Goal: Information Seeking & Learning: Find contact information

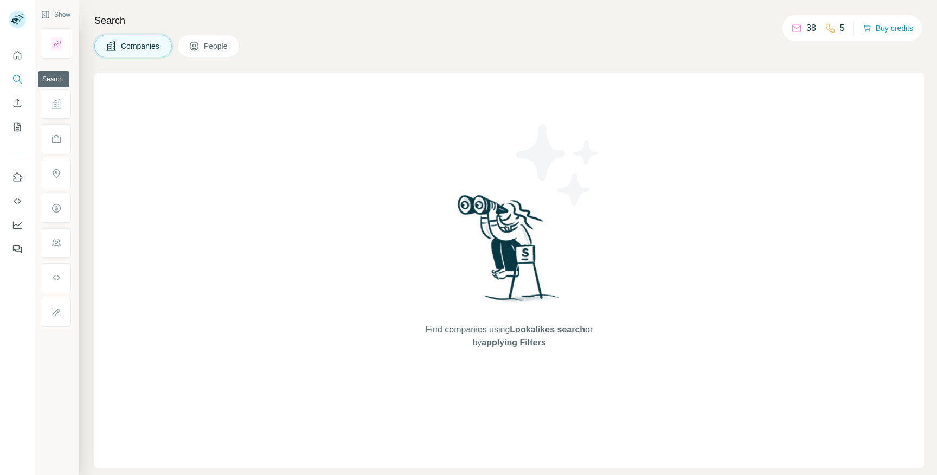
click at [16, 86] on button "Search" at bounding box center [17, 79] width 17 height 20
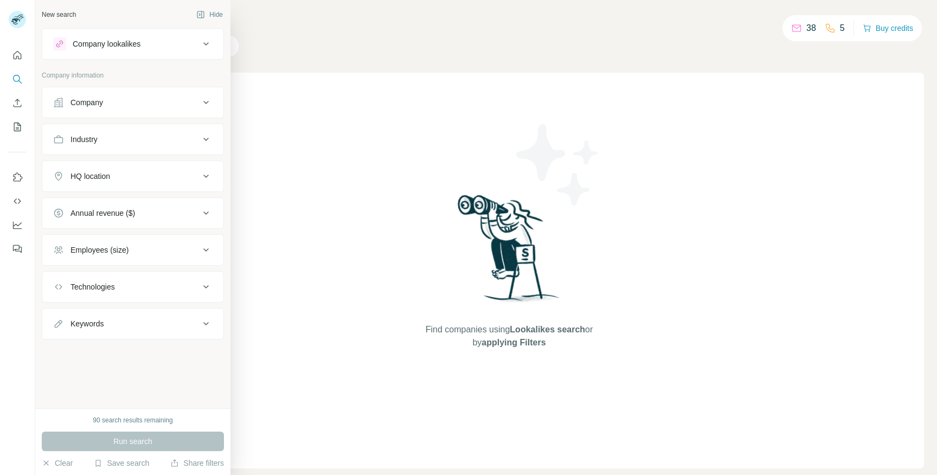
click at [97, 102] on div "Company" at bounding box center [86, 102] width 33 height 11
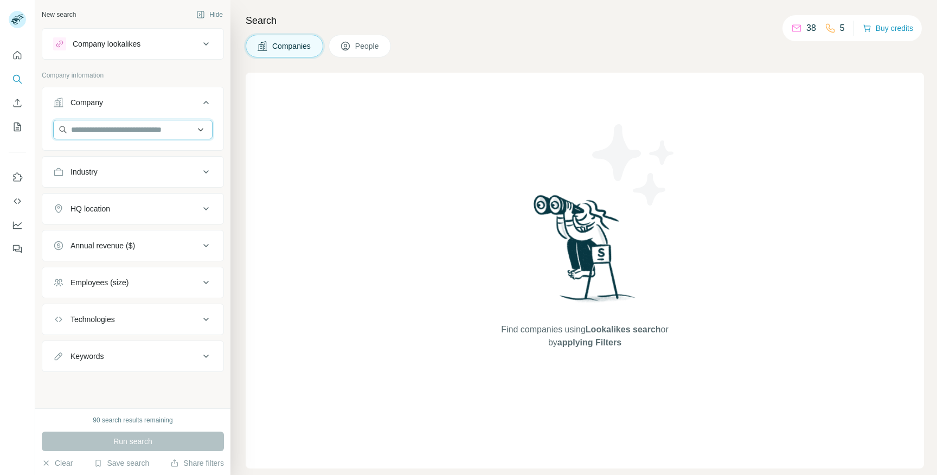
click at [138, 128] on input "text" at bounding box center [132, 130] width 159 height 20
paste input "**********"
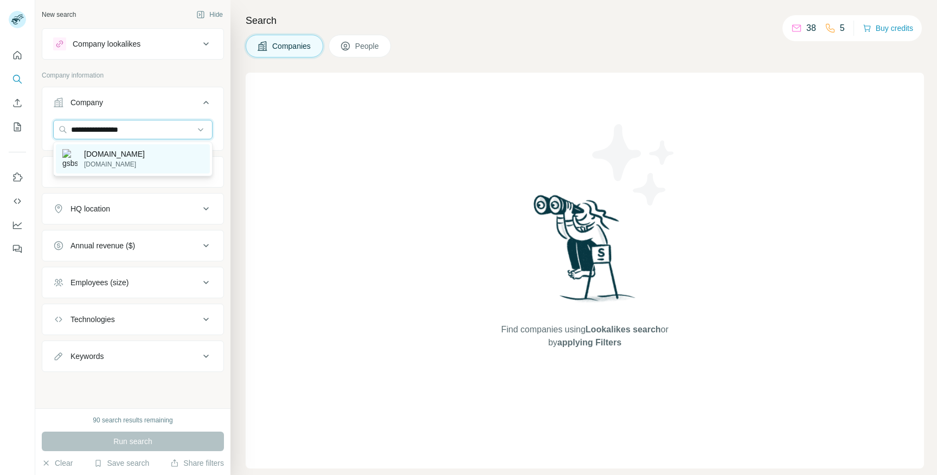
type input "**********"
click at [138, 158] on p "[DOMAIN_NAME]" at bounding box center [114, 154] width 61 height 11
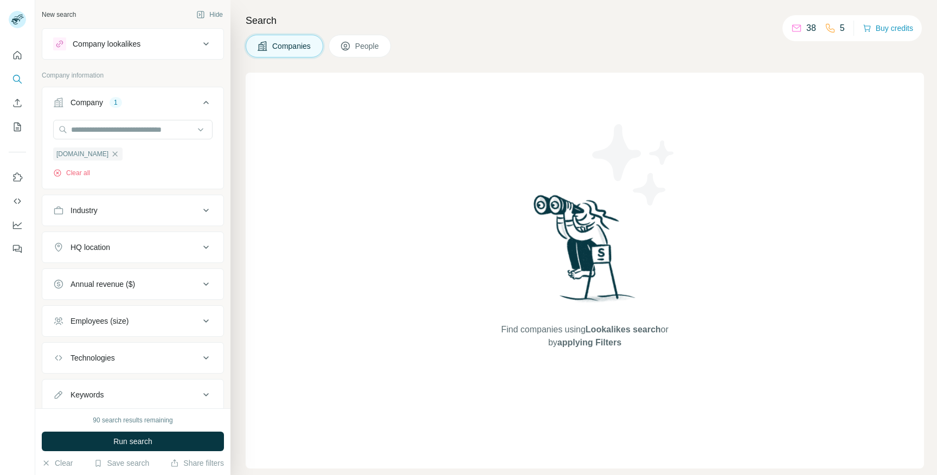
click at [357, 47] on span "People" at bounding box center [367, 46] width 25 height 11
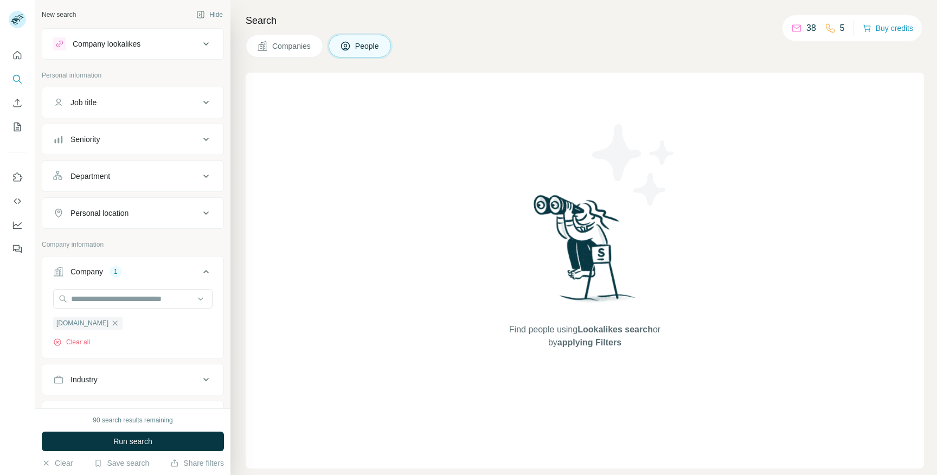
click at [100, 106] on div "Job title" at bounding box center [126, 102] width 146 height 11
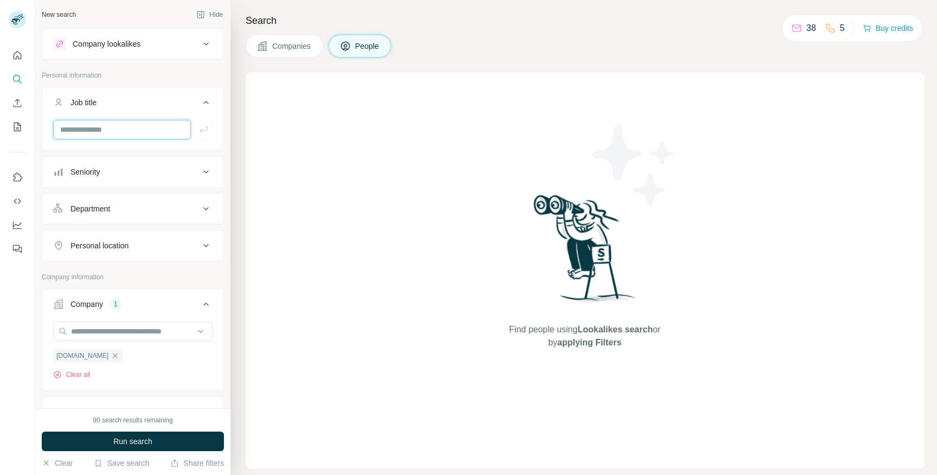
click at [90, 128] on input "text" at bounding box center [122, 130] width 138 height 20
type input "**********"
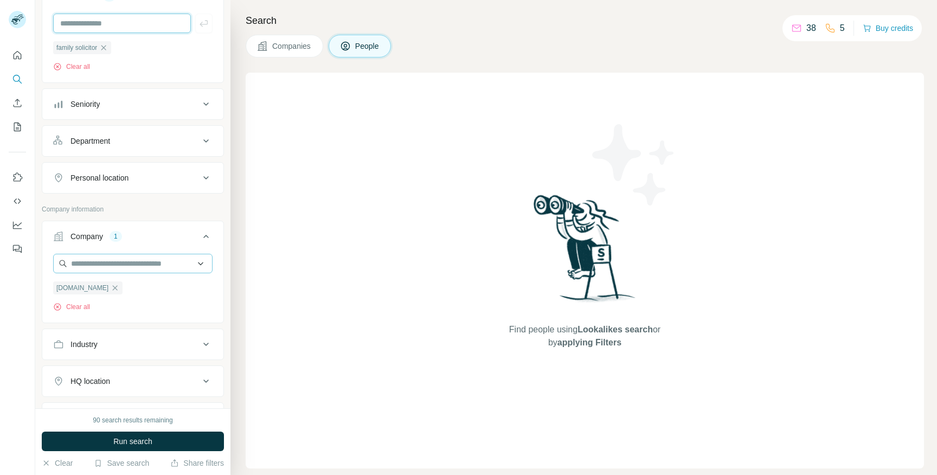
scroll to position [115, 0]
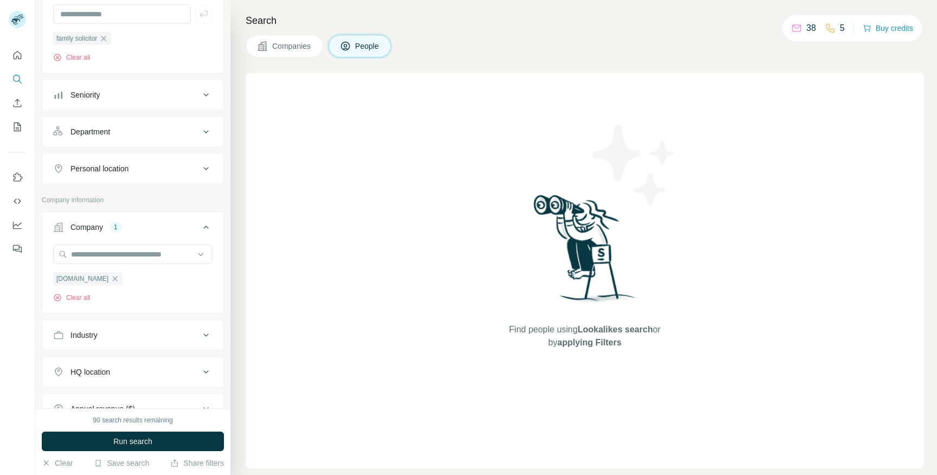
click at [105, 161] on button "Personal location" at bounding box center [132, 169] width 181 height 26
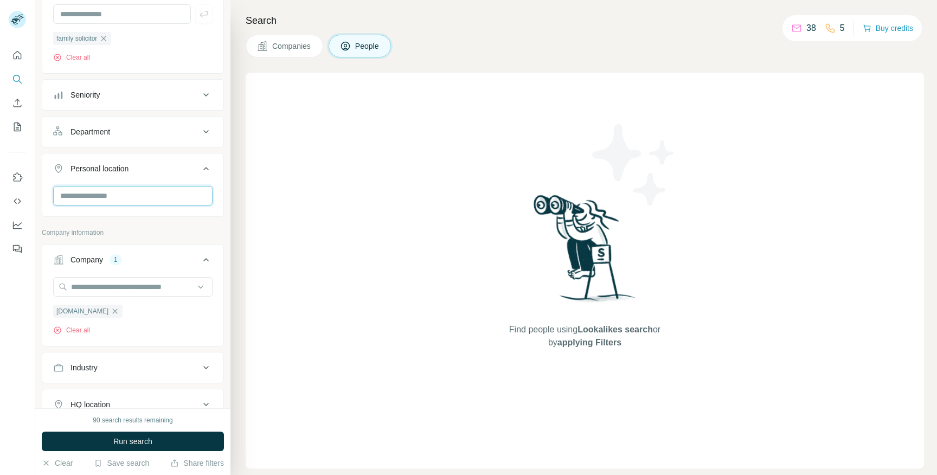
click at [86, 203] on input "text" at bounding box center [132, 196] width 159 height 20
click at [92, 188] on input "*****" at bounding box center [132, 196] width 159 height 20
click at [92, 202] on input "*****" at bounding box center [132, 196] width 159 height 20
type input "*****"
drag, startPoint x: 104, startPoint y: 202, endPoint x: 33, endPoint y: 189, distance: 71.6
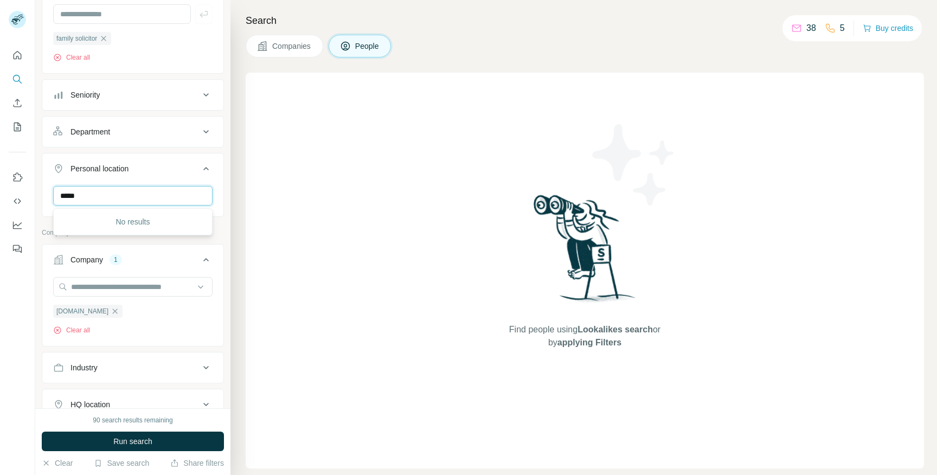
click at [34, 189] on div "New search Hide Company lookalikes Personal information Job title 1 family soli…" at bounding box center [468, 237] width 937 height 475
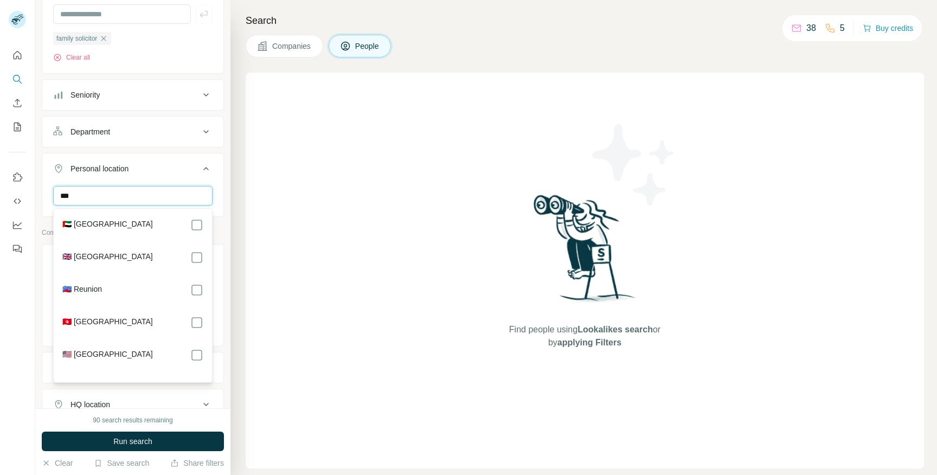
type input "***"
click at [82, 252] on label "🇬🇧 [GEOGRAPHIC_DATA]" at bounding box center [107, 257] width 91 height 13
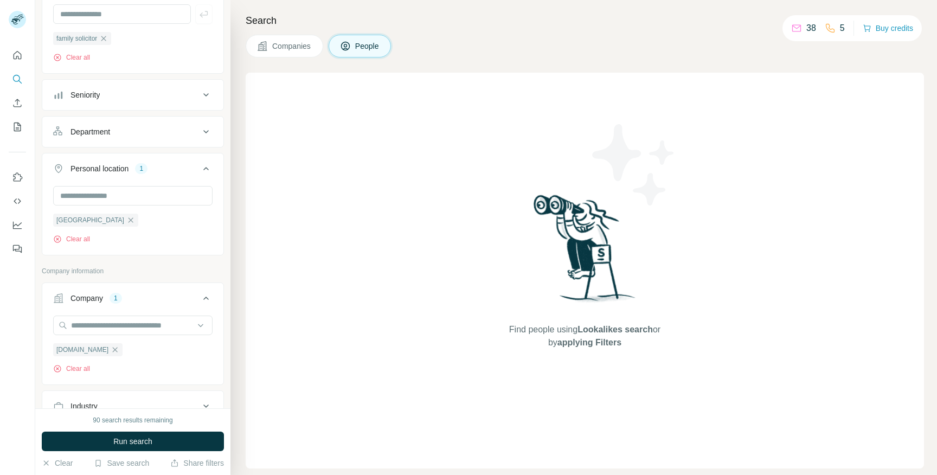
click at [37, 188] on div "New search Hide Company lookalikes Personal information Job title 1 family soli…" at bounding box center [132, 204] width 195 height 408
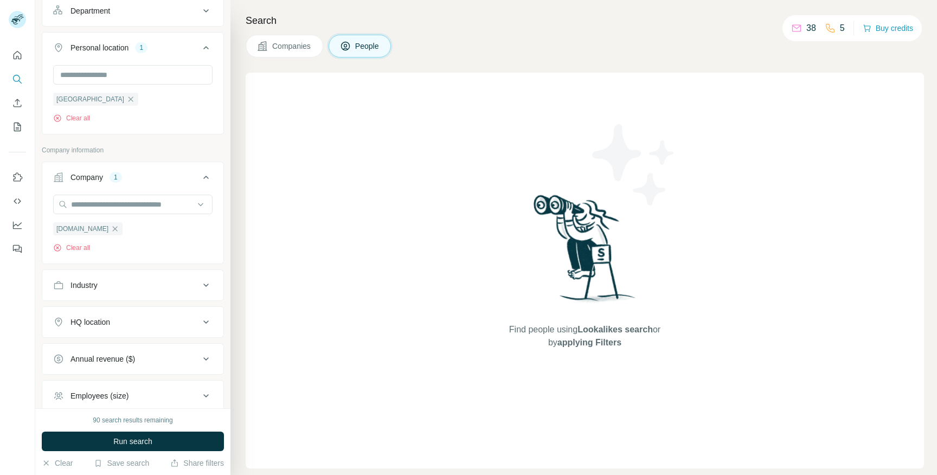
scroll to position [344, 0]
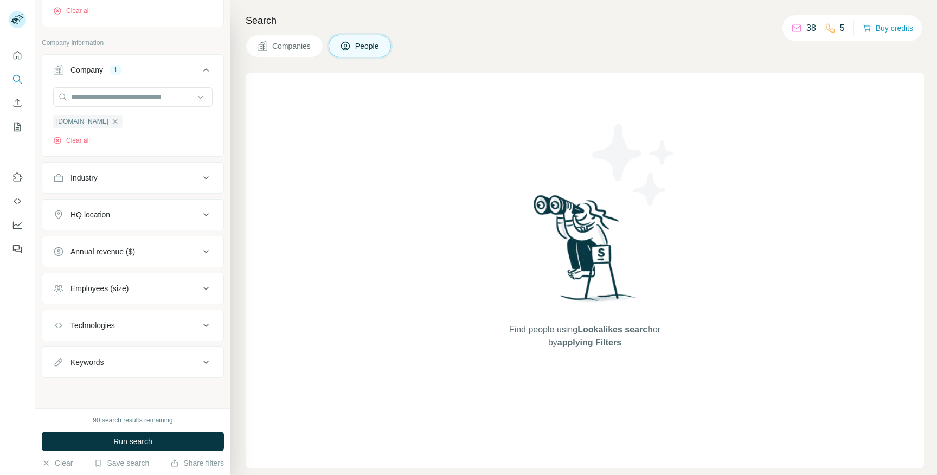
click at [82, 217] on div "HQ location" at bounding box center [90, 214] width 40 height 11
click at [70, 209] on div "HQ location" at bounding box center [126, 214] width 146 height 11
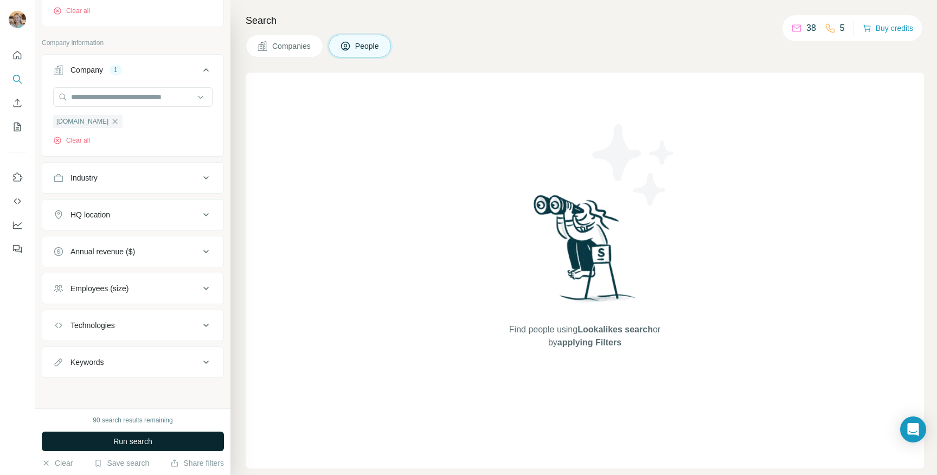
click at [101, 434] on button "Run search" at bounding box center [133, 441] width 182 height 20
click at [275, 55] on button "Companies" at bounding box center [285, 46] width 78 height 23
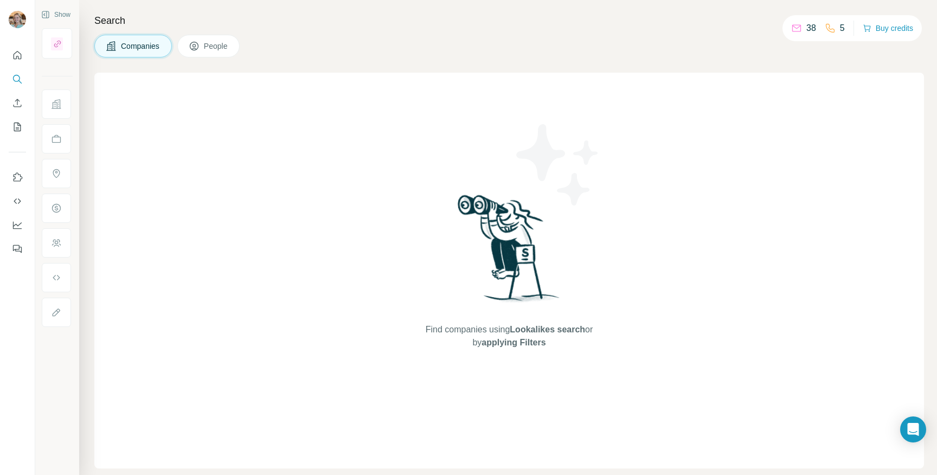
scroll to position [0, 0]
click at [215, 46] on span "People" at bounding box center [216, 46] width 25 height 11
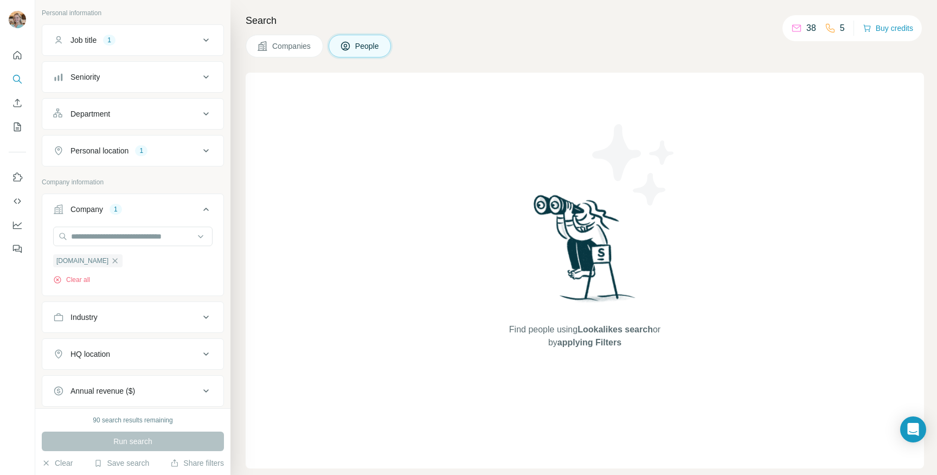
scroll to position [79, 0]
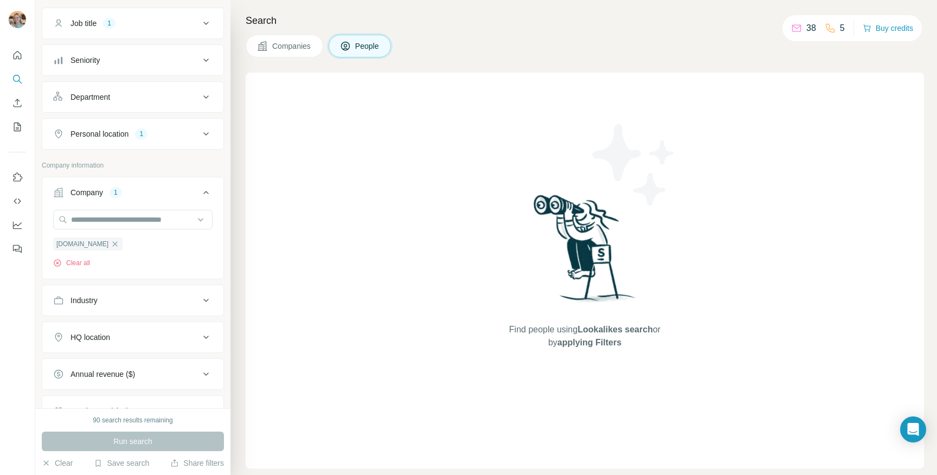
click at [85, 125] on button "Personal location 1" at bounding box center [132, 134] width 181 height 26
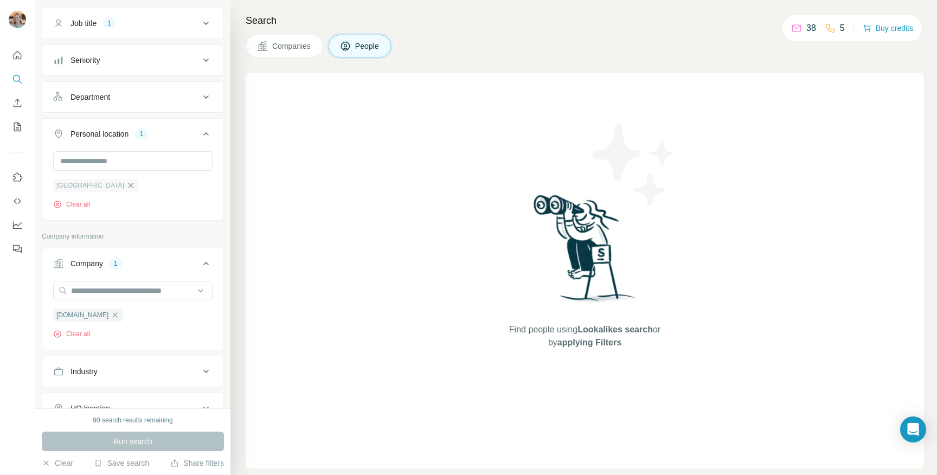
click at [128, 186] on icon "button" at bounding box center [130, 185] width 5 height 5
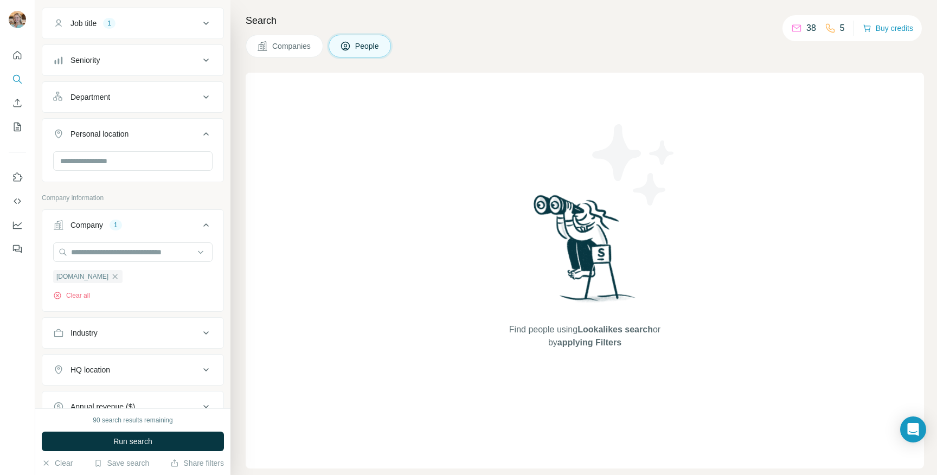
click at [84, 28] on div "Job title" at bounding box center [83, 23] width 26 height 11
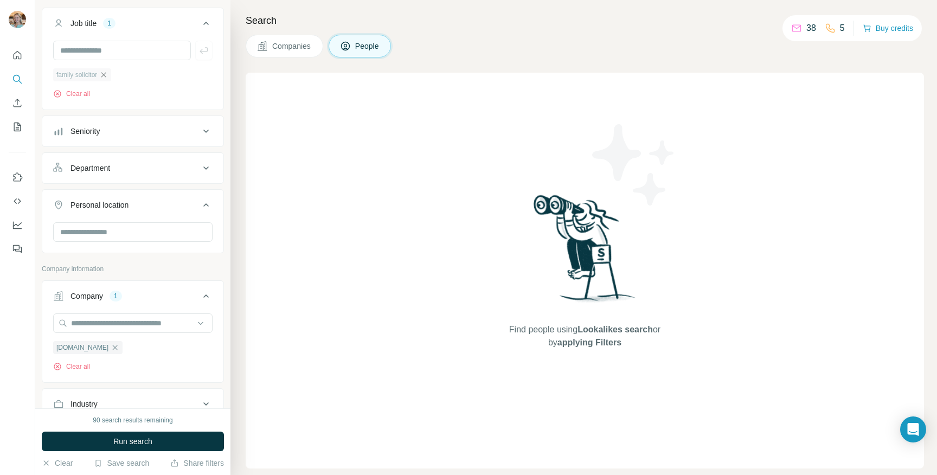
click at [104, 76] on icon "button" at bounding box center [103, 74] width 9 height 9
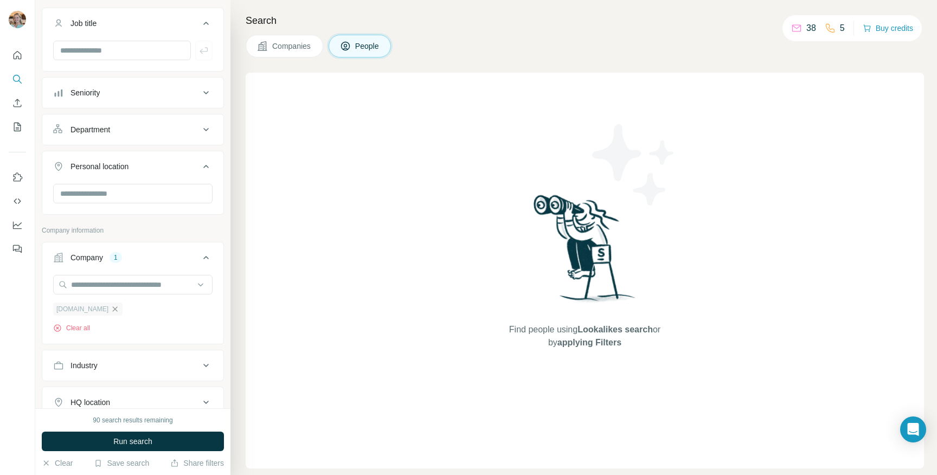
click at [114, 305] on icon "button" at bounding box center [115, 309] width 9 height 9
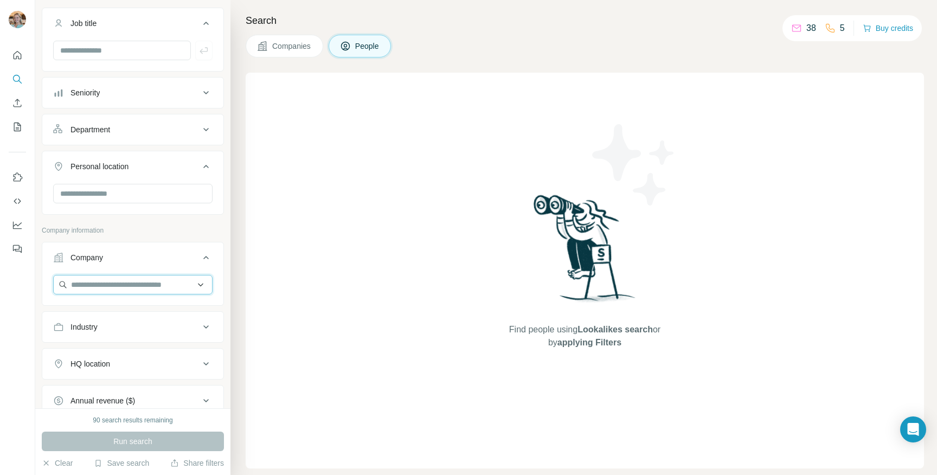
click at [86, 277] on input "text" at bounding box center [132, 285] width 159 height 20
click at [82, 283] on input "**********" at bounding box center [132, 285] width 159 height 20
click at [117, 283] on input "**********" at bounding box center [132, 285] width 159 height 20
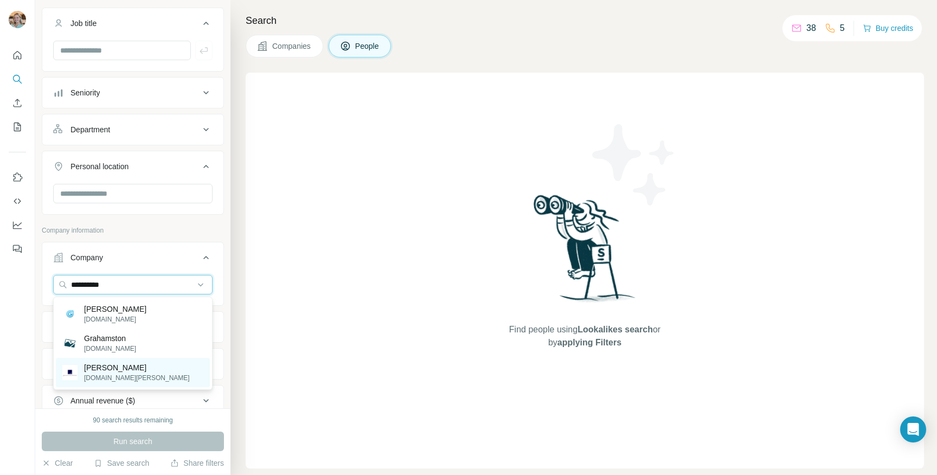
type input "**********"
click at [122, 383] on div "[PERSON_NAME] Bateson [DOMAIN_NAME]" at bounding box center [133, 372] width 154 height 29
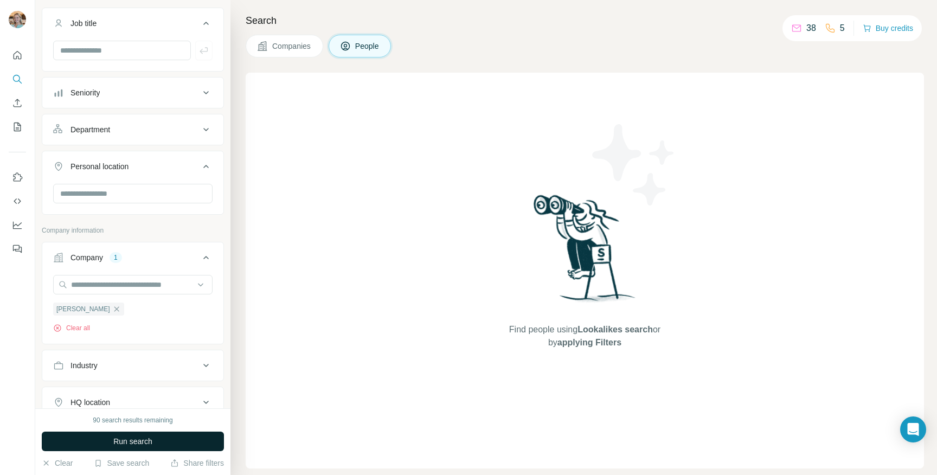
click at [121, 440] on span "Run search" at bounding box center [132, 441] width 39 height 11
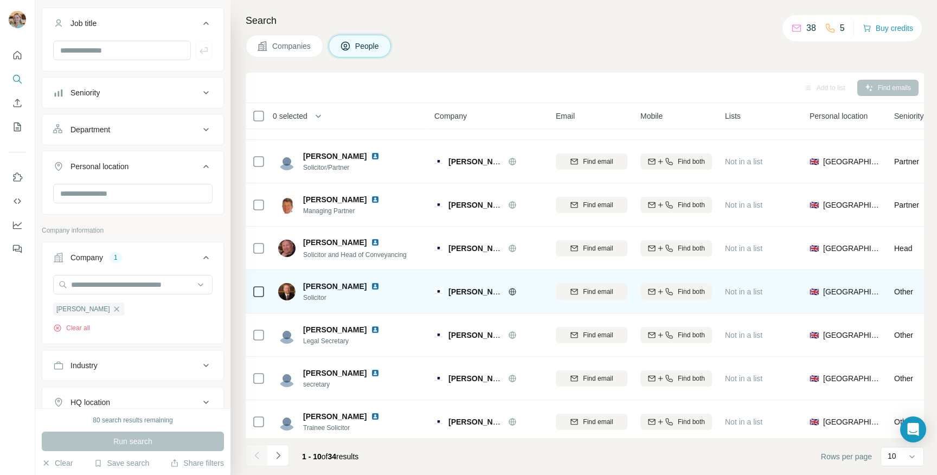
scroll to position [125, 0]
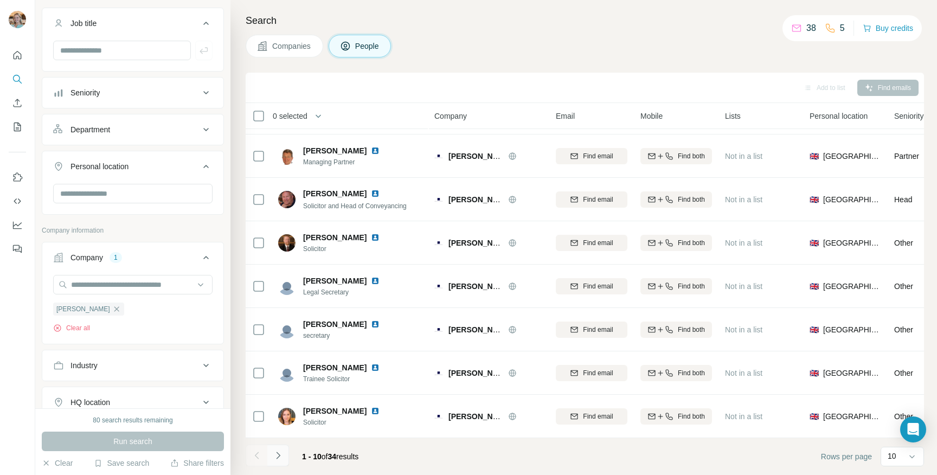
click at [279, 460] on icon "Navigate to next page" at bounding box center [278, 455] width 11 height 11
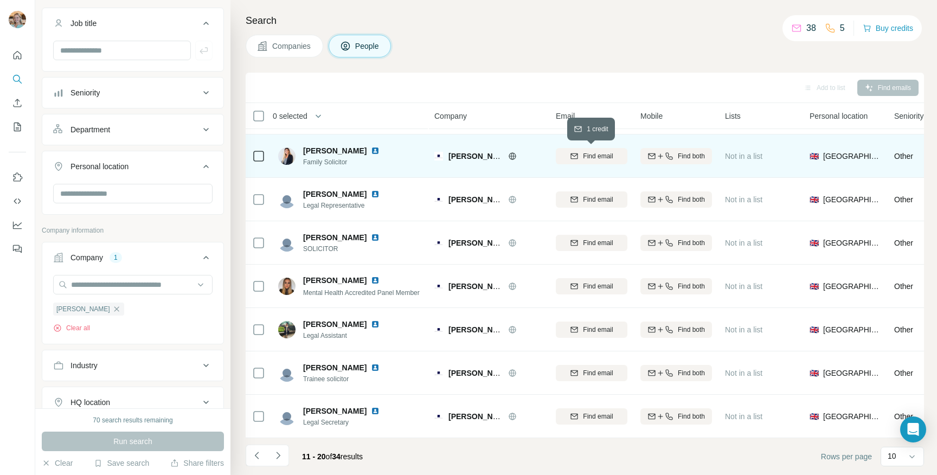
click at [591, 152] on span "Find email" at bounding box center [598, 156] width 30 height 10
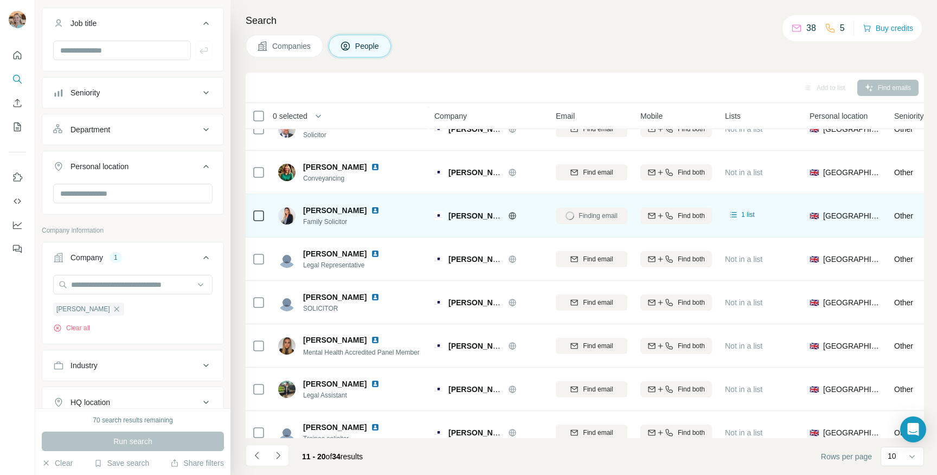
scroll to position [52, 0]
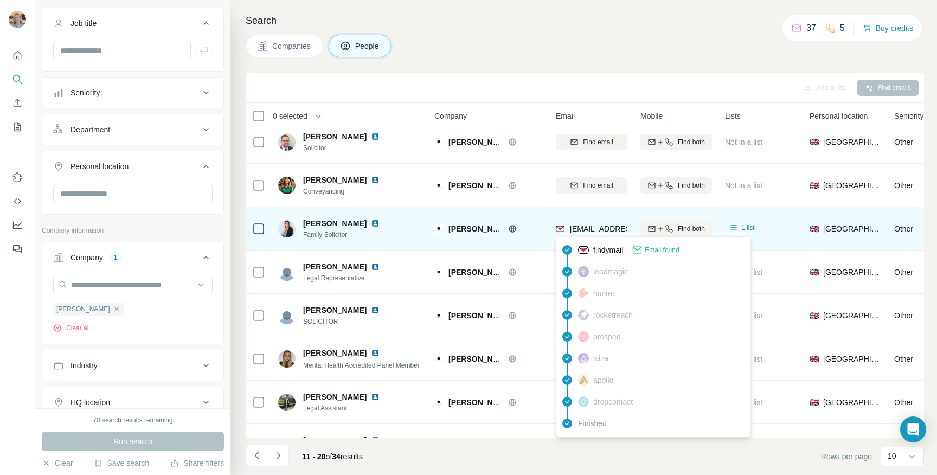
click at [579, 227] on span "[EMAIL_ADDRESS][DOMAIN_NAME]" at bounding box center [634, 228] width 128 height 9
click at [610, 225] on span "[EMAIL_ADDRESS][DOMAIN_NAME]" at bounding box center [634, 228] width 128 height 9
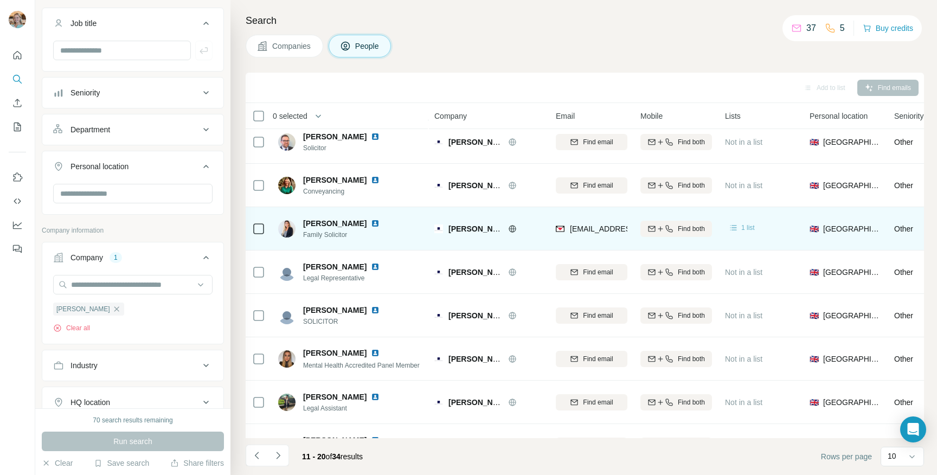
click at [733, 227] on icon at bounding box center [733, 227] width 11 height 11
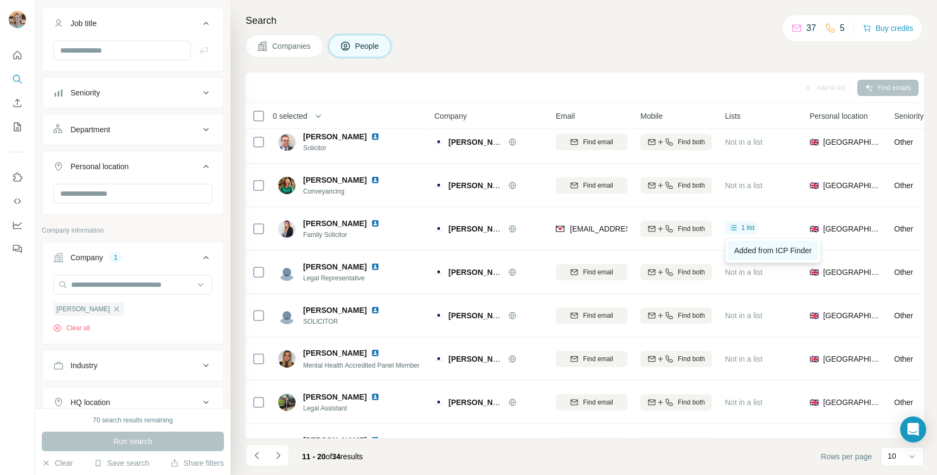
click at [760, 249] on span "Added from ICP Finder" at bounding box center [773, 250] width 78 height 9
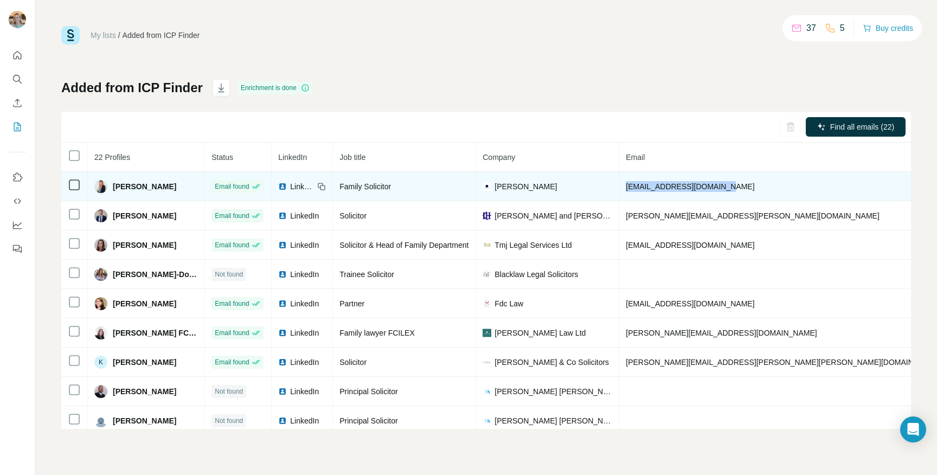
drag, startPoint x: 612, startPoint y: 186, endPoint x: 716, endPoint y: 188, distance: 103.5
click at [716, 188] on td "[EMAIL_ADDRESS][DOMAIN_NAME]" at bounding box center [784, 186] width 330 height 29
copy span "[EMAIL_ADDRESS][DOMAIN_NAME]"
